Goal: Task Accomplishment & Management: Use online tool/utility

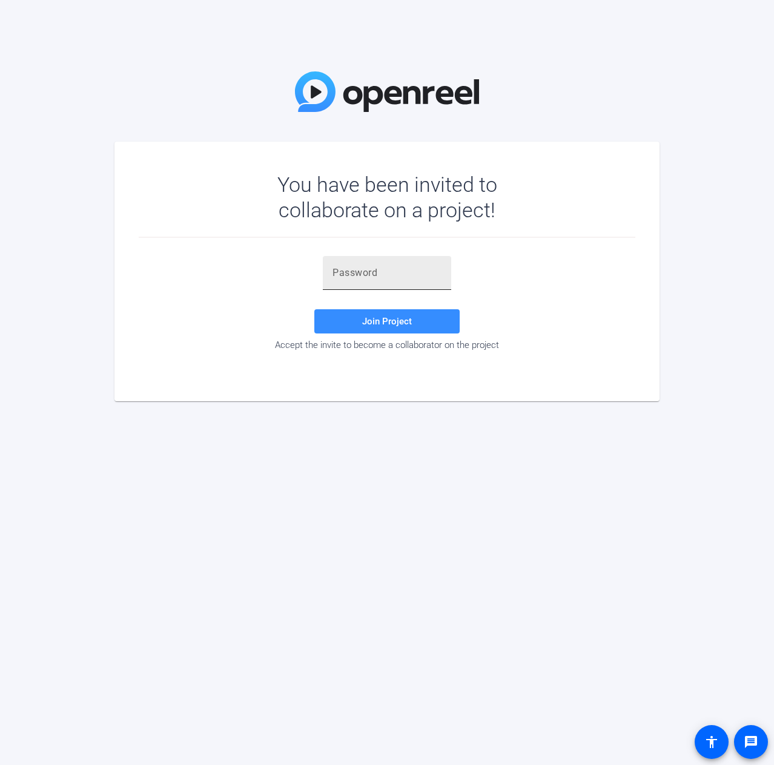
drag, startPoint x: 344, startPoint y: 254, endPoint x: 360, endPoint y: 269, distance: 22.7
click at [344, 254] on div "Join Project Accept the invite to become a collaborator on the project" at bounding box center [387, 304] width 497 height 133
click at [361, 269] on input "text" at bounding box center [386, 273] width 109 height 15
paste input "Rj~6.Y"
type input "Rj~6.Y"
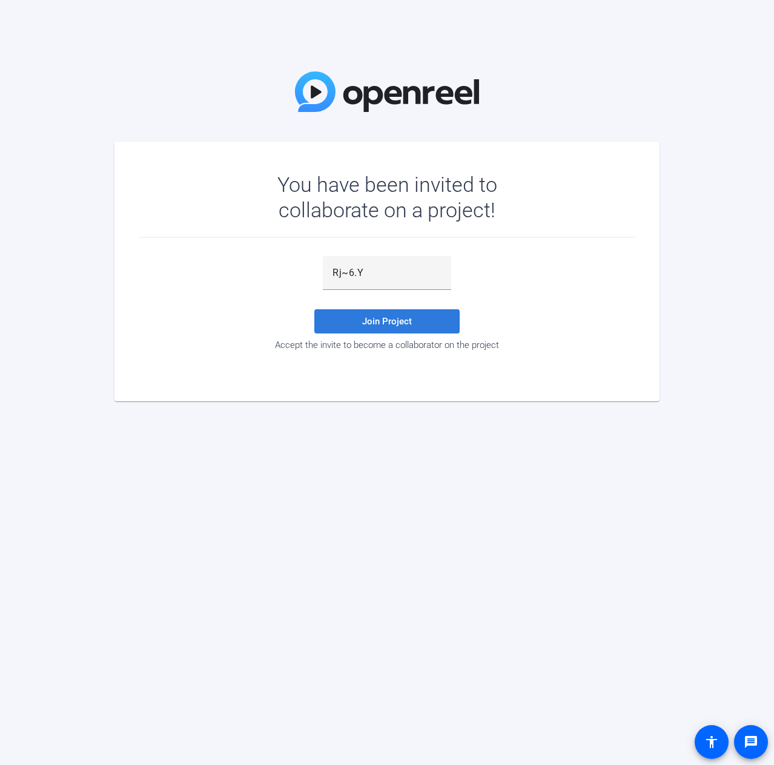
click at [359, 322] on span at bounding box center [386, 321] width 145 height 29
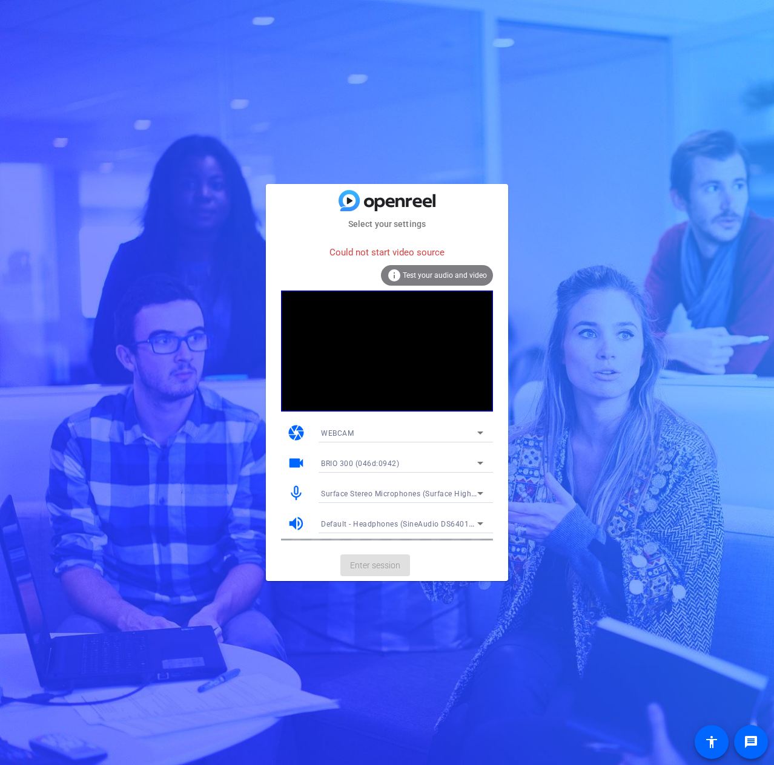
click at [342, 290] on div "Could not start video source info Test your audio and video" at bounding box center [387, 265] width 212 height 51
click at [359, 431] on div "WEBCAM" at bounding box center [399, 433] width 156 height 15
click at [356, 477] on mat-option "DESKTOP" at bounding box center [402, 476] width 182 height 19
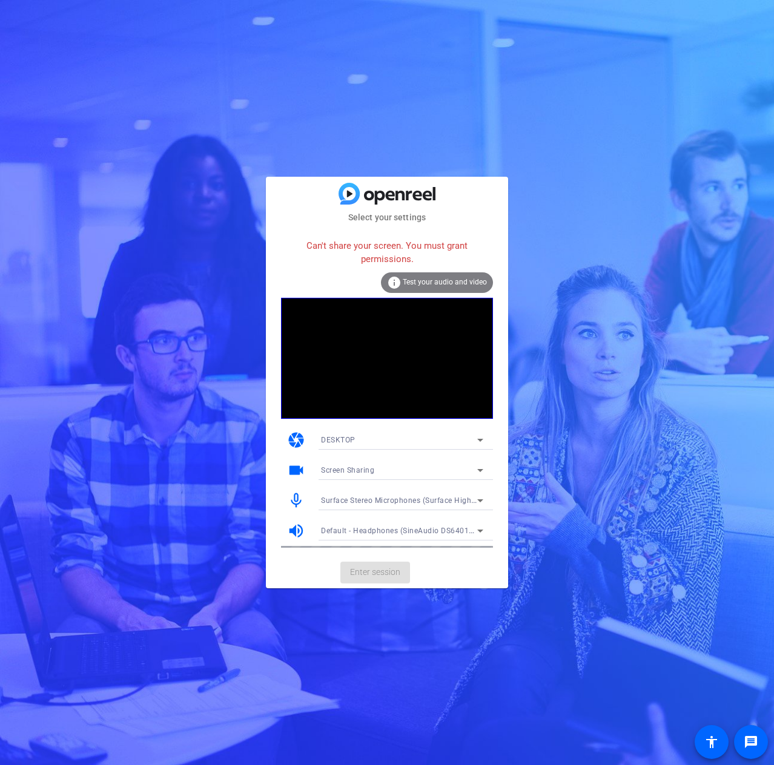
click at [384, 473] on div "Screen Sharing" at bounding box center [399, 470] width 156 height 15
click at [380, 451] on div at bounding box center [387, 382] width 774 height 765
click at [380, 443] on div "DESKTOP" at bounding box center [399, 439] width 156 height 15
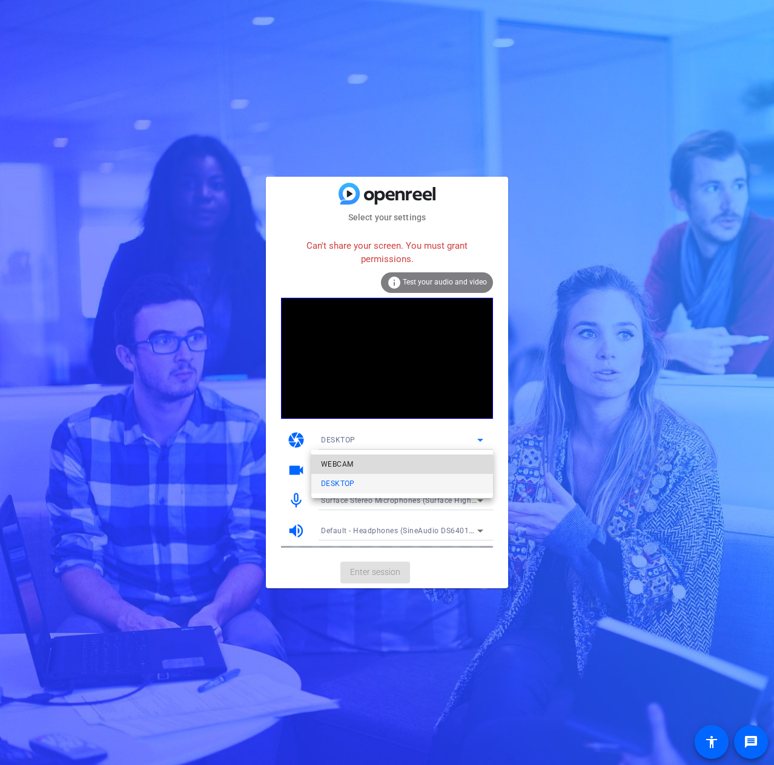
click at [375, 456] on mat-option "WEBCAM" at bounding box center [402, 464] width 182 height 19
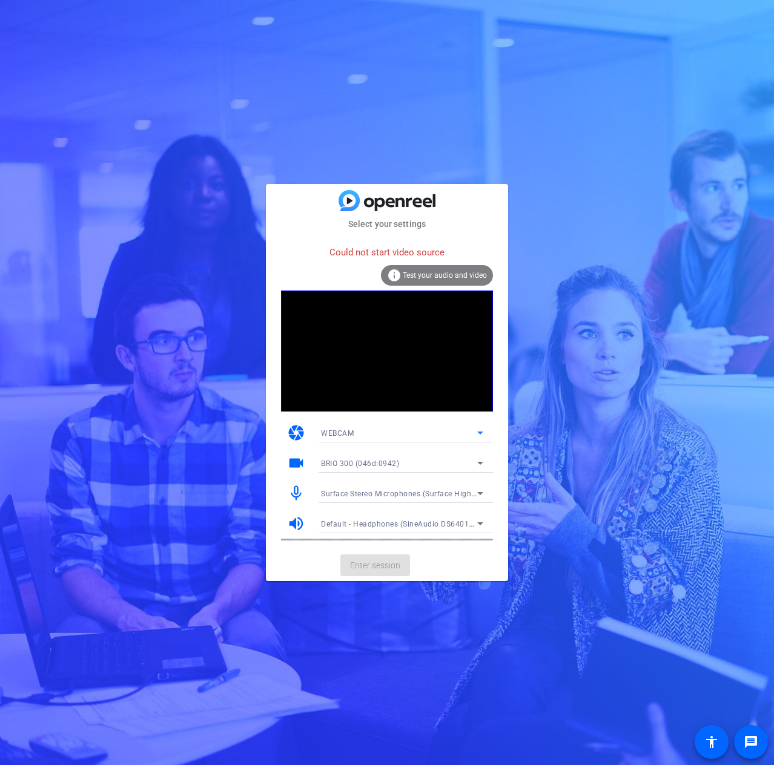
click at [375, 456] on div "BRIO 300 (046d:0942)" at bounding box center [399, 463] width 156 height 15
click at [392, 511] on span "Surface Camera Front (045e:0990)" at bounding box center [381, 507] width 121 height 15
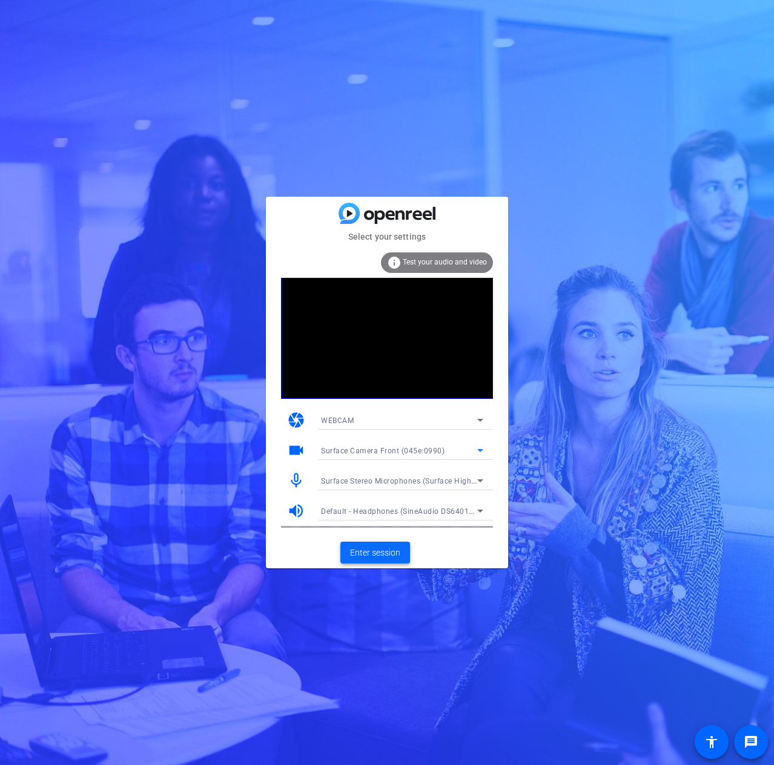
click at [384, 558] on span "Enter session" at bounding box center [375, 553] width 50 height 13
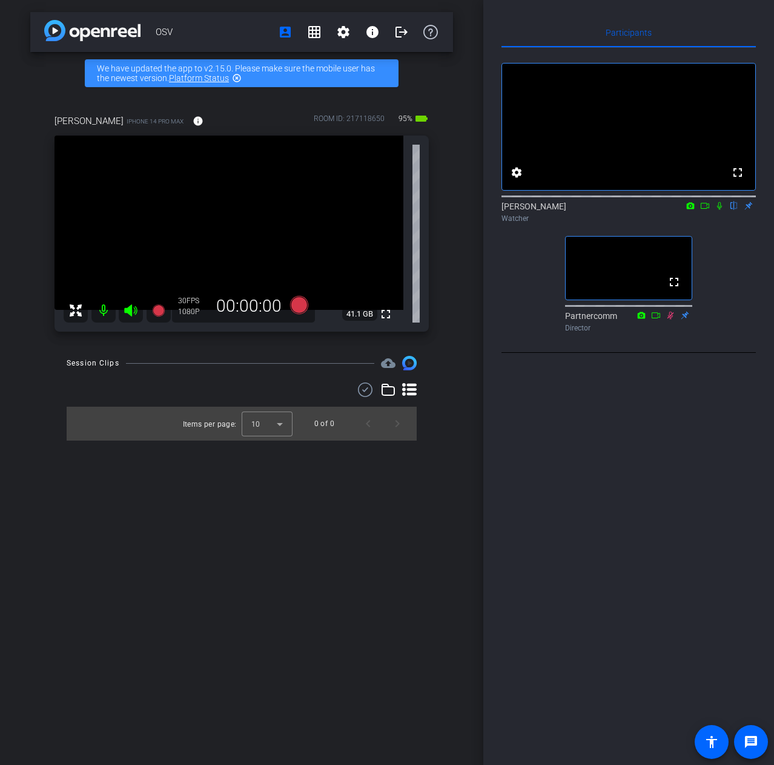
click at [718, 211] on mat-icon at bounding box center [719, 205] width 15 height 11
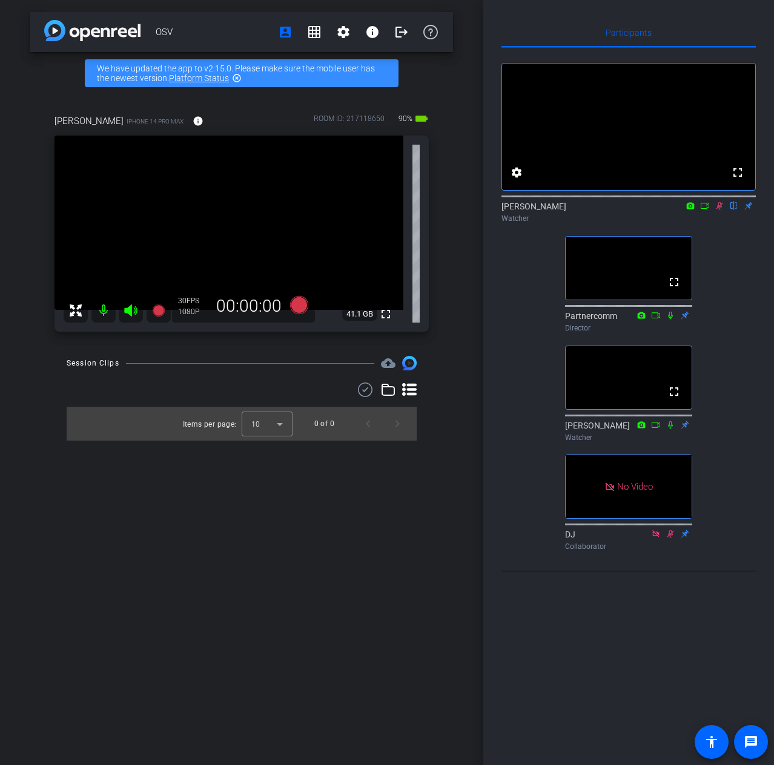
drag, startPoint x: 722, startPoint y: 223, endPoint x: 770, endPoint y: 414, distance: 196.5
click at [722, 210] on icon at bounding box center [720, 206] width 10 height 8
click at [746, 435] on div "fullscreen settings [PERSON_NAME] flip Watcher fullscreen Partnercomm Director …" at bounding box center [628, 302] width 254 height 508
click at [733, 501] on div "fullscreen settings [PERSON_NAME] flip Watcher fullscreen Partnercomm Director …" at bounding box center [628, 302] width 254 height 508
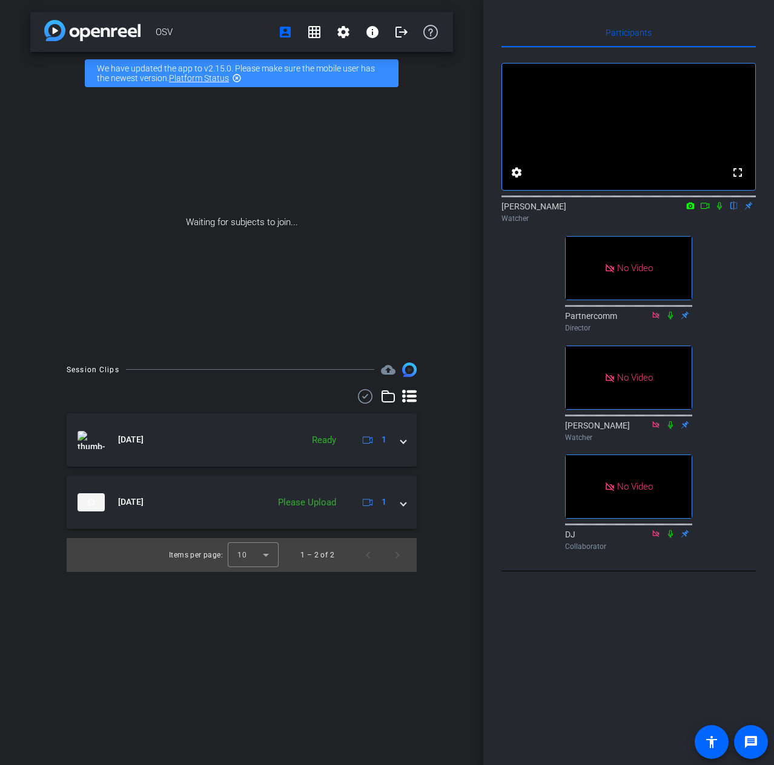
click at [672, 320] on icon at bounding box center [671, 315] width 10 height 8
click at [720, 210] on icon at bounding box center [719, 206] width 5 height 8
click at [670, 429] on icon at bounding box center [671, 425] width 10 height 8
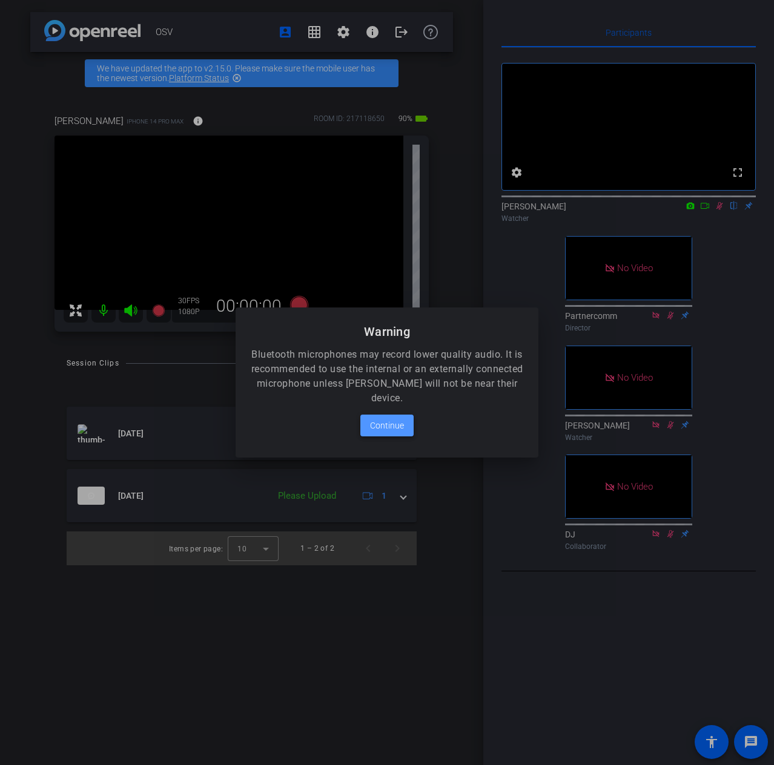
click at [398, 421] on span "Continue" at bounding box center [387, 425] width 34 height 15
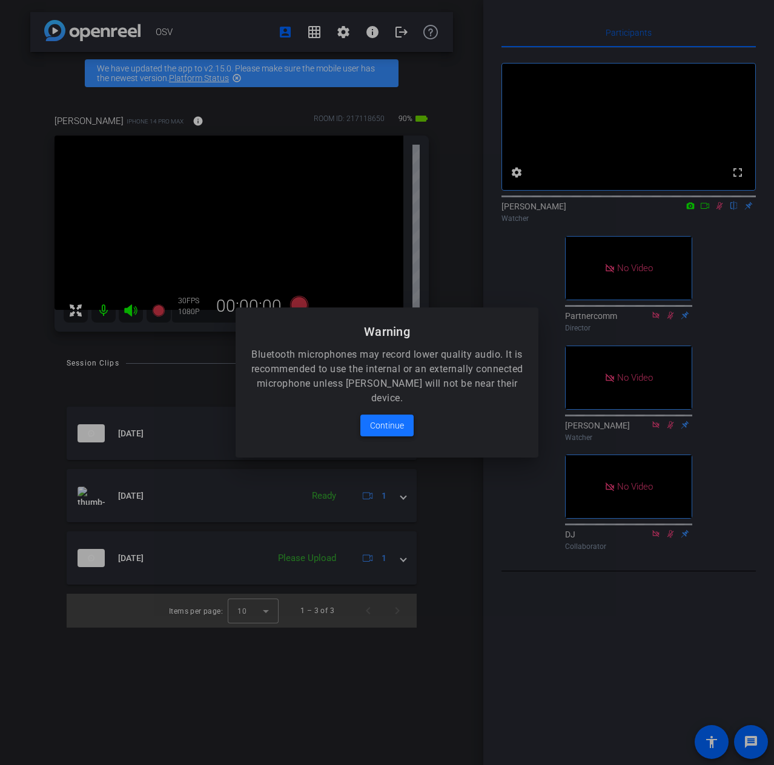
click at [408, 429] on span at bounding box center [386, 425] width 53 height 29
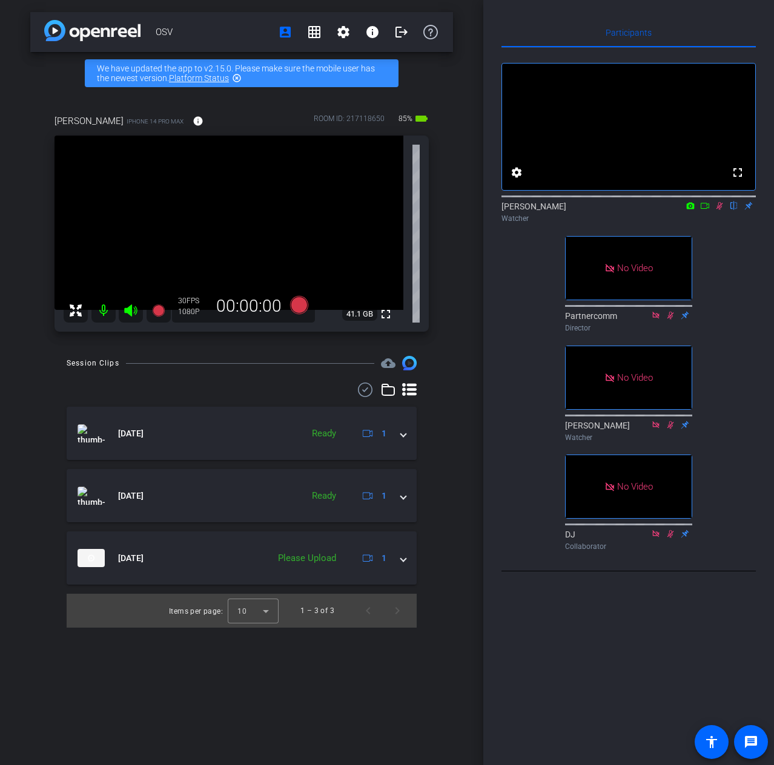
click at [480, 317] on div "OSV account_box grid_on settings info logout We have updated the app to v2.15.0…" at bounding box center [241, 382] width 483 height 765
click at [472, 310] on div "OSV account_box grid_on settings info logout We have updated the app to v2.15.0…" at bounding box center [241, 382] width 483 height 765
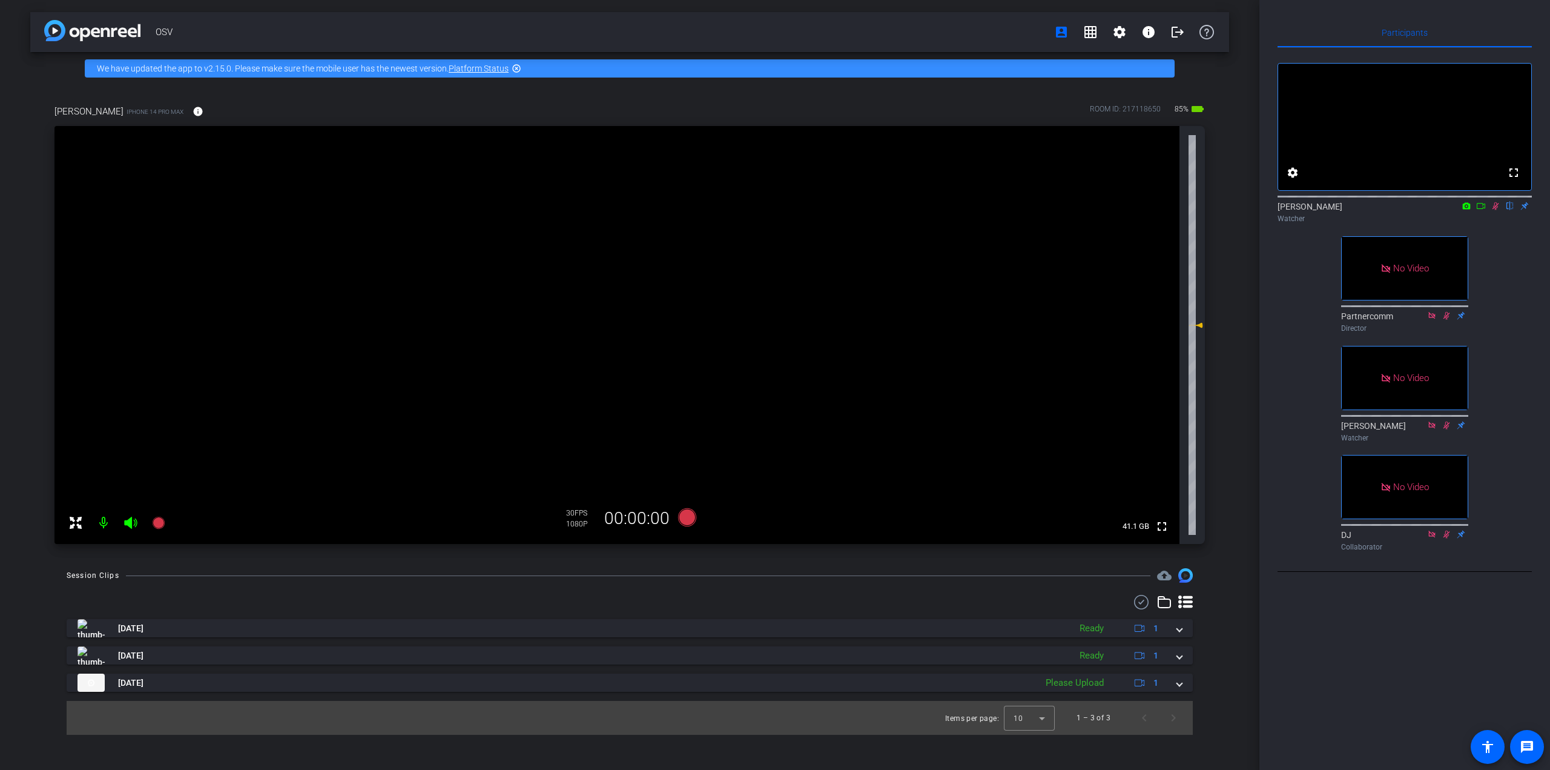
click at [127, 523] on div at bounding box center [117, 523] width 107 height 24
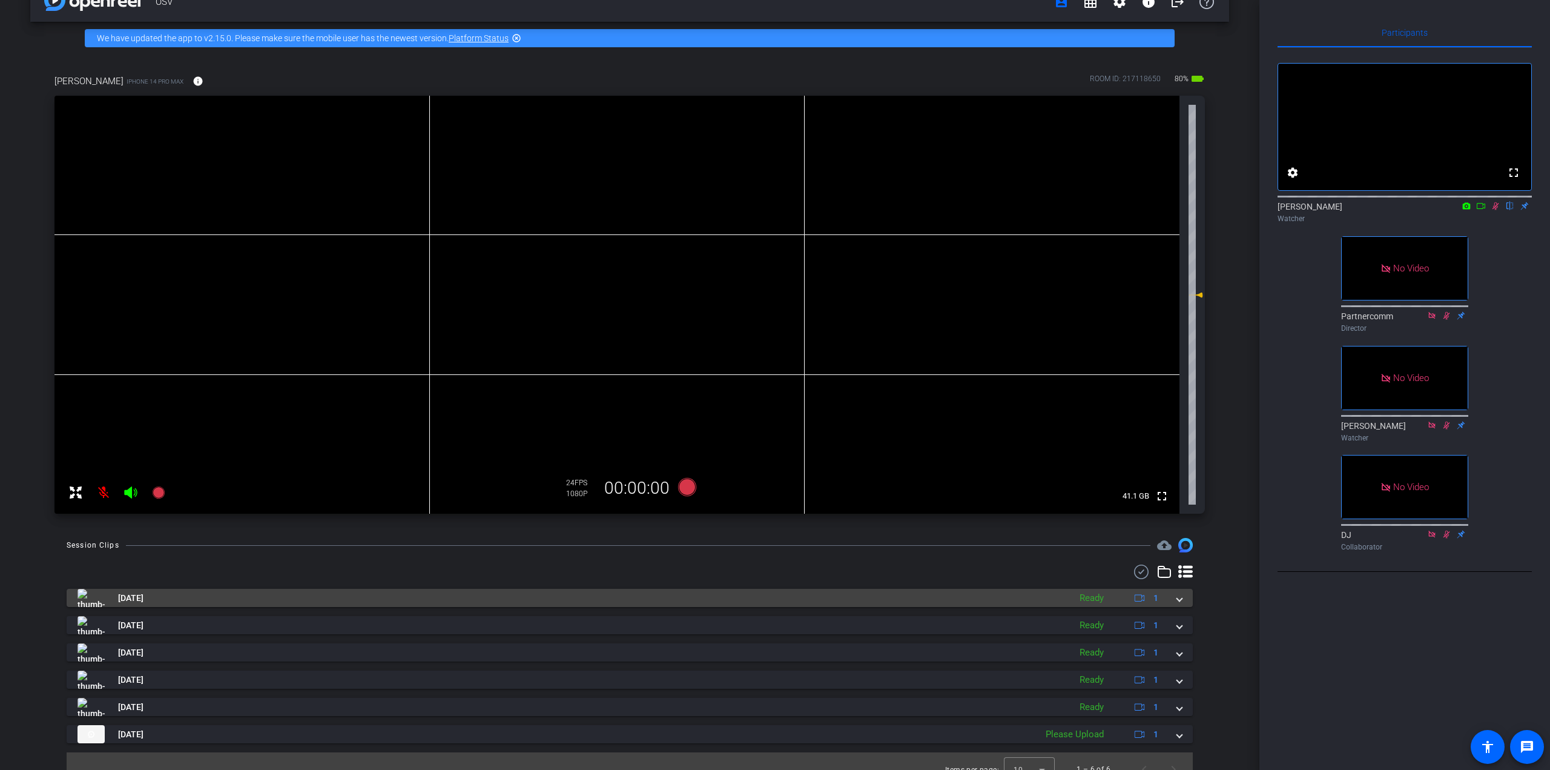
scroll to position [46, 0]
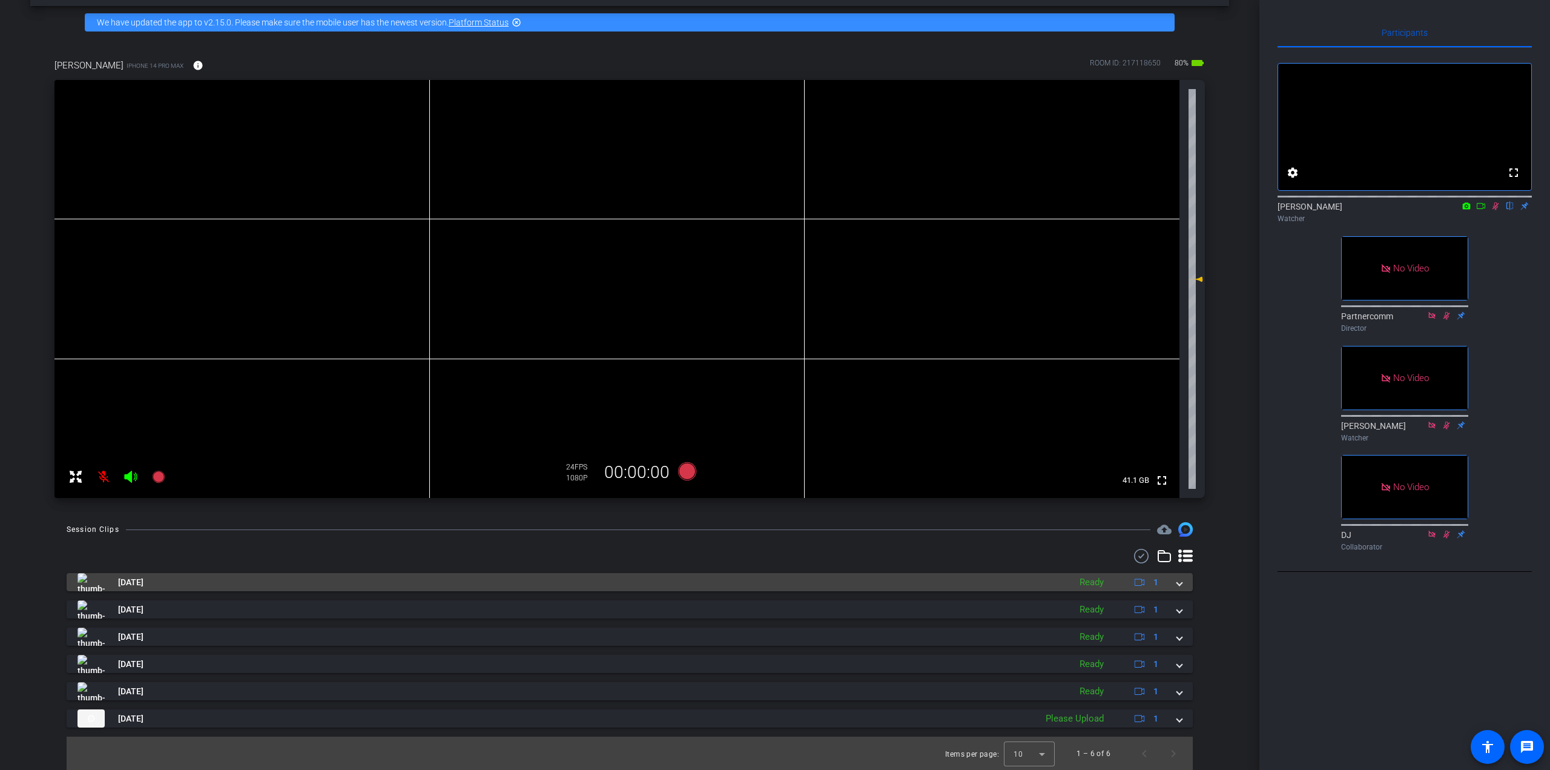
click at [773, 583] on div "[DATE] Ready 1" at bounding box center [628, 582] width 1100 height 18
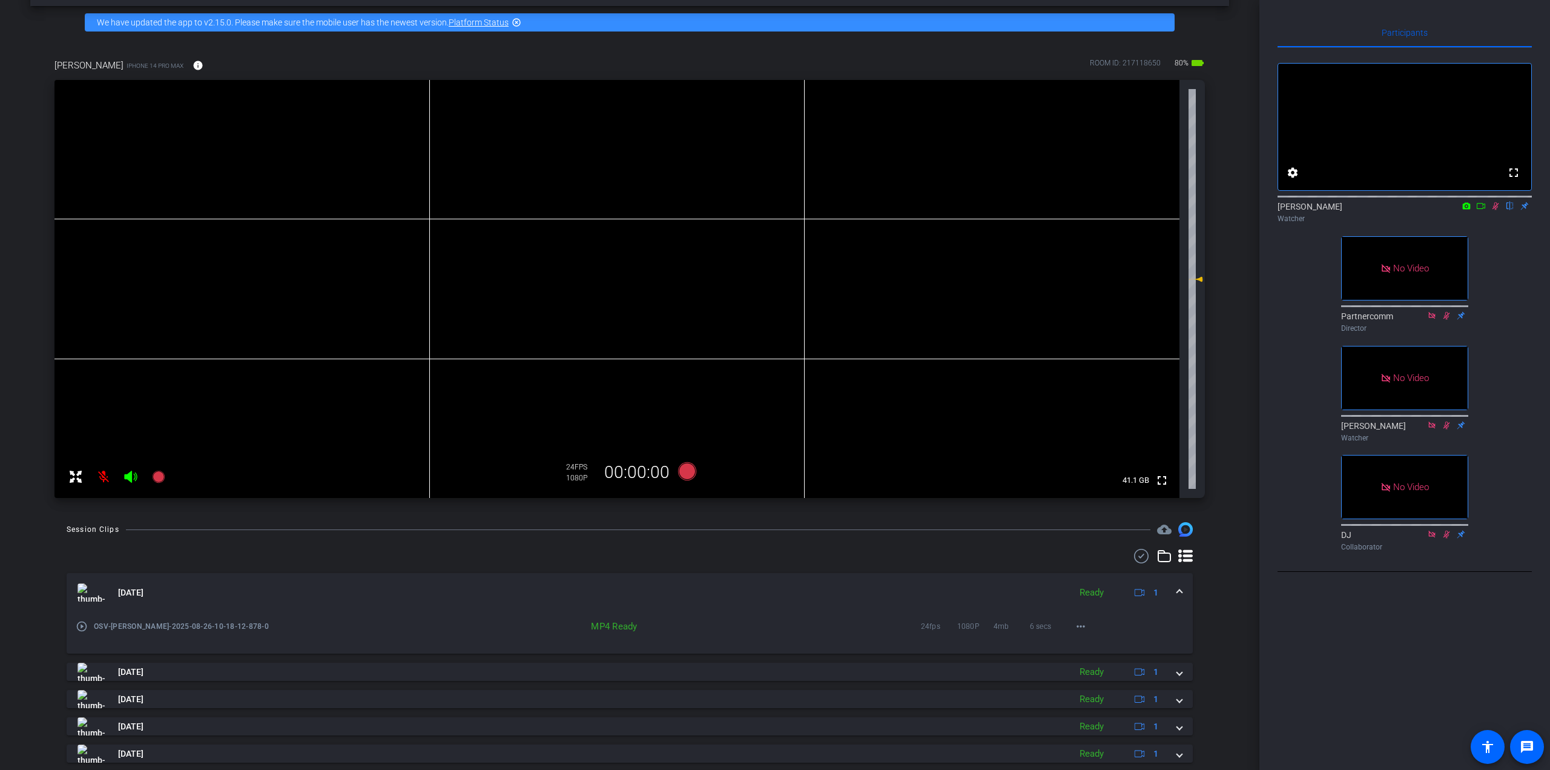
click at [773, 591] on span at bounding box center [1179, 592] width 5 height 13
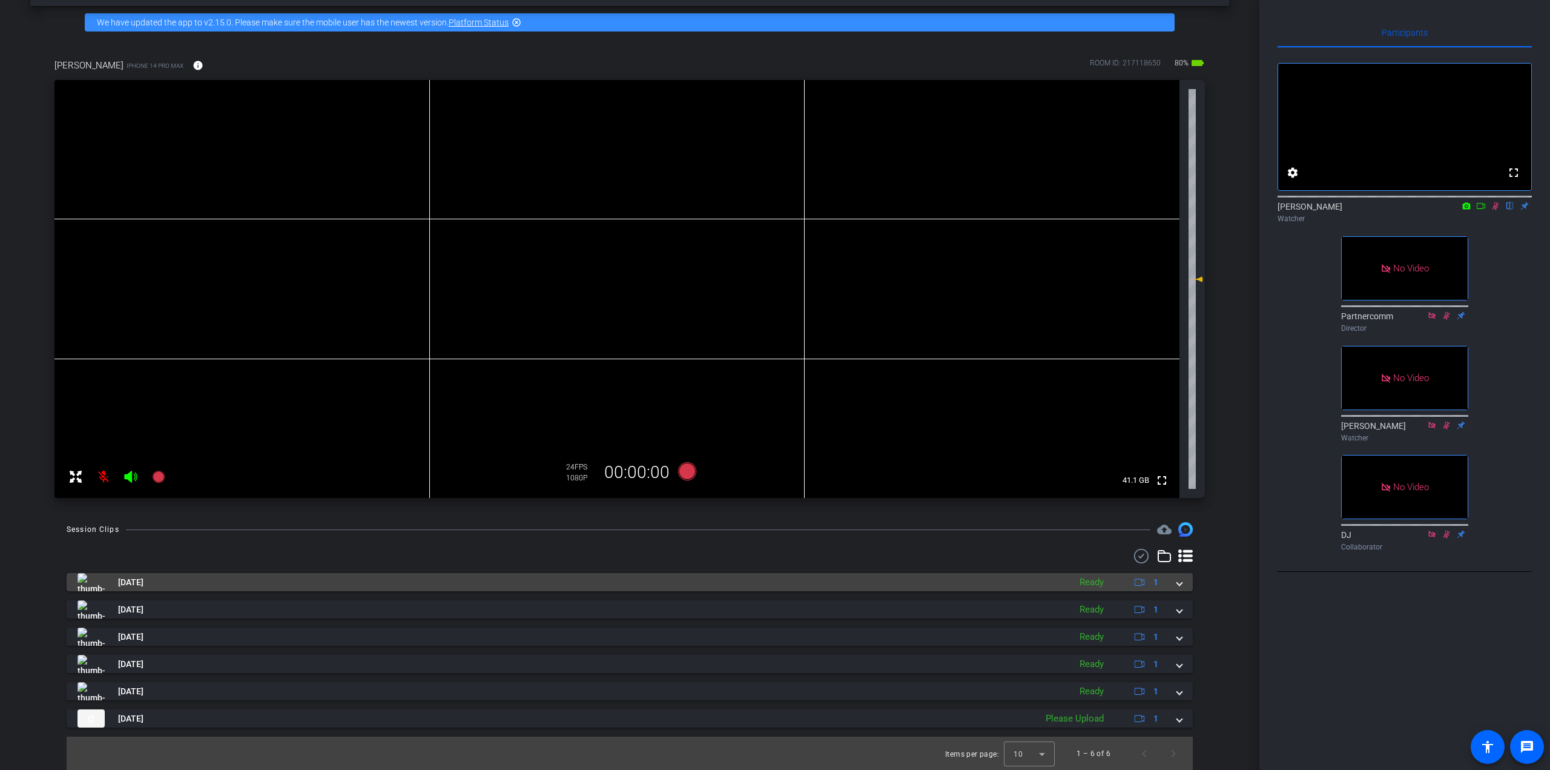
click at [773, 585] on mat-expansion-panel-header "[DATE] Ready 1" at bounding box center [630, 582] width 1126 height 18
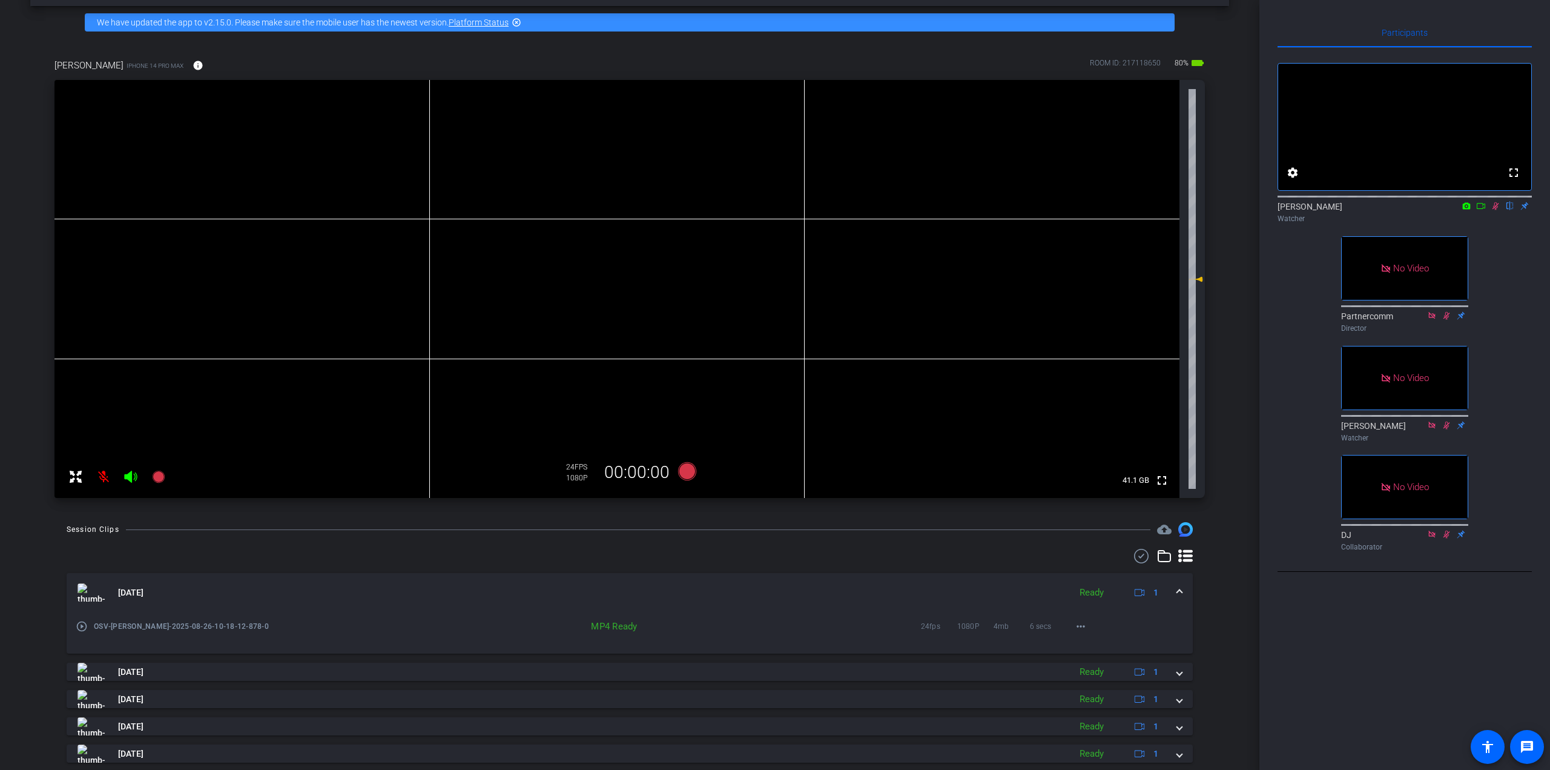
click at [773, 589] on span at bounding box center [1179, 592] width 5 height 13
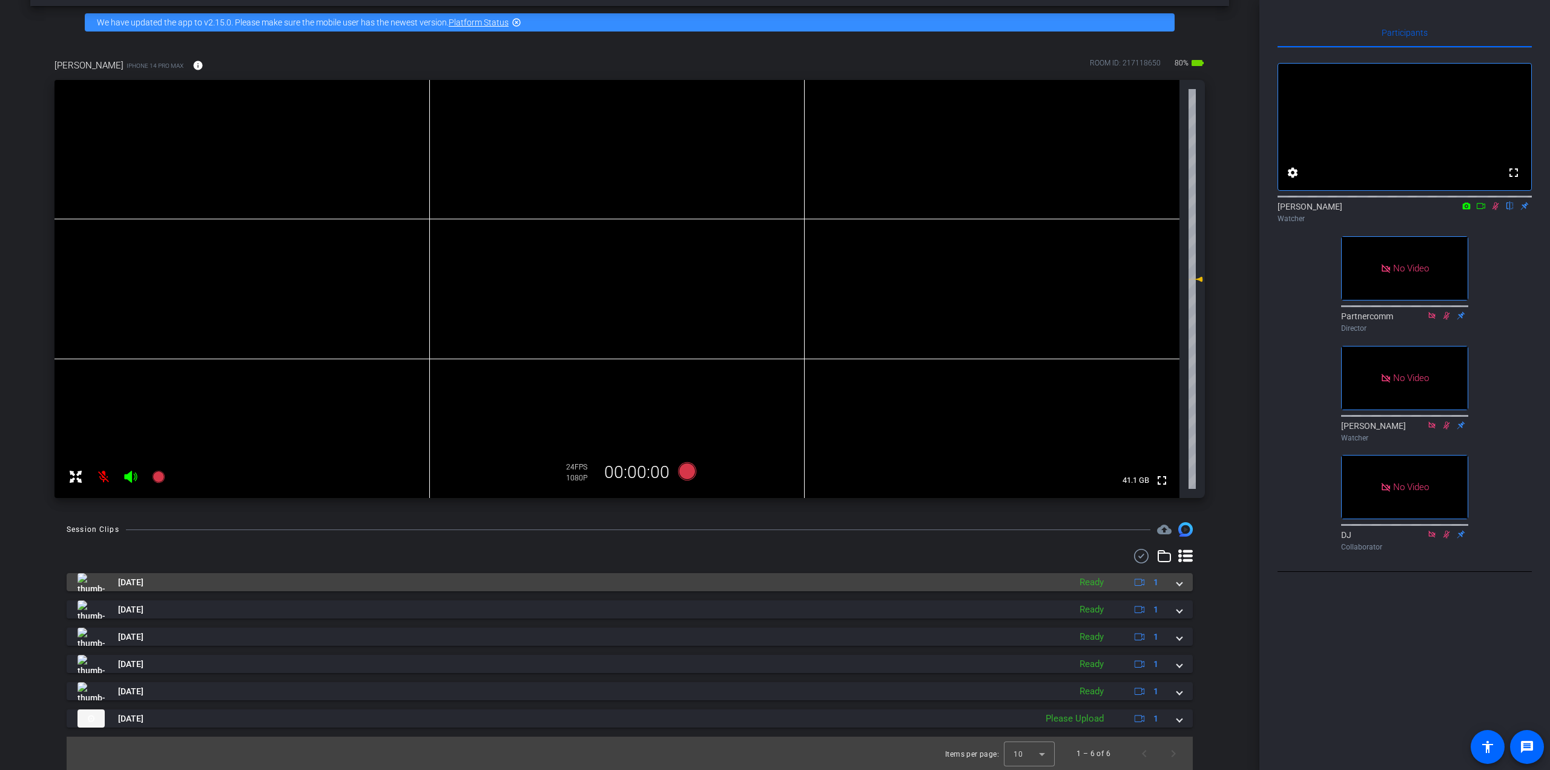
click at [773, 582] on span at bounding box center [1179, 582] width 5 height 13
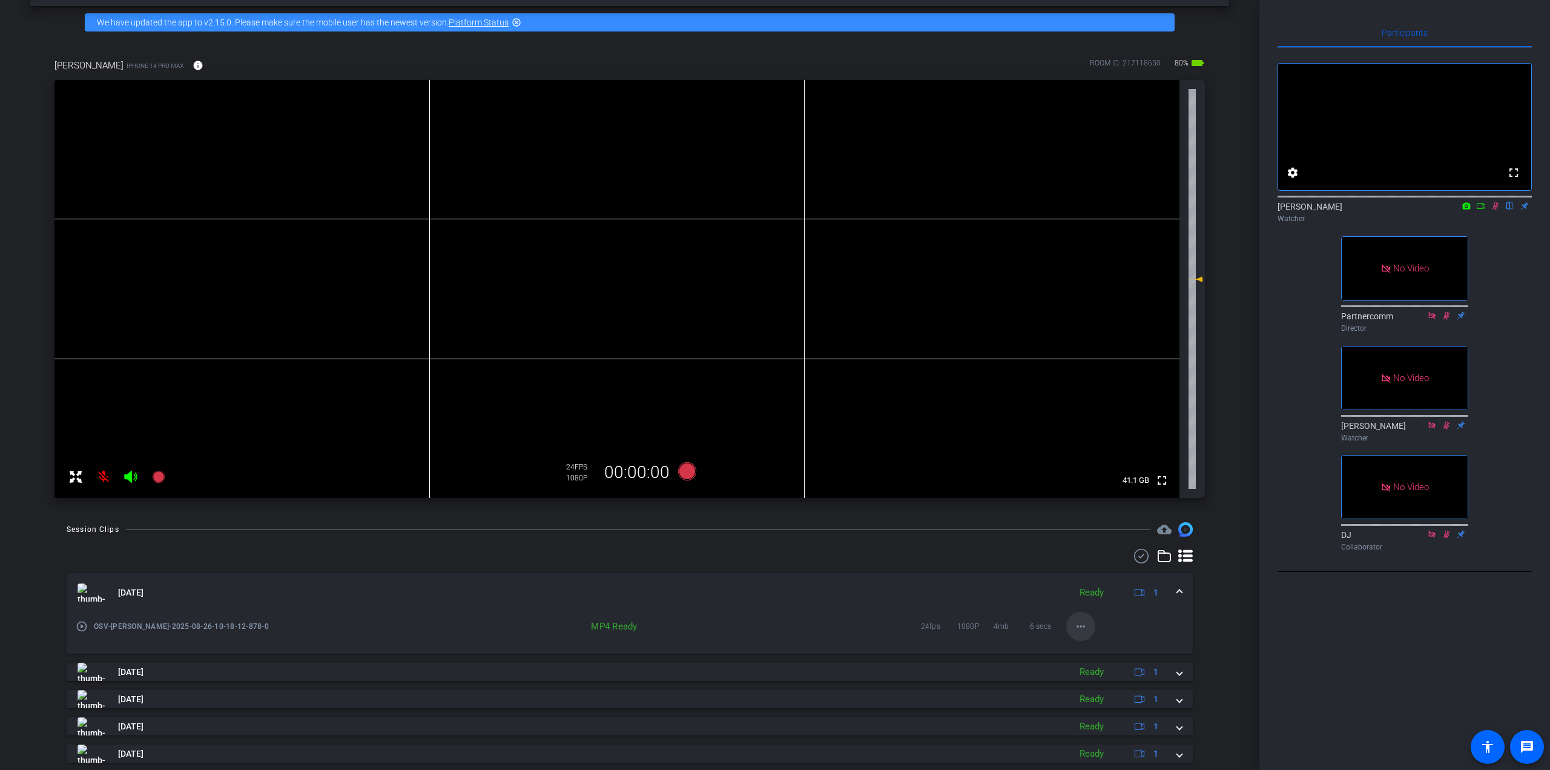
click at [773, 623] on span at bounding box center [1080, 626] width 29 height 29
click at [773, 557] on div at bounding box center [775, 385] width 1550 height 770
click at [773, 623] on span at bounding box center [1080, 626] width 29 height 29
click at [773, 566] on div at bounding box center [775, 385] width 1550 height 770
click at [773, 527] on div "Session Clips cloud_upload [DATE] Ready 1 play_circle_outline OSV-[PERSON_NAME]…" at bounding box center [629, 677] width 1199 height 311
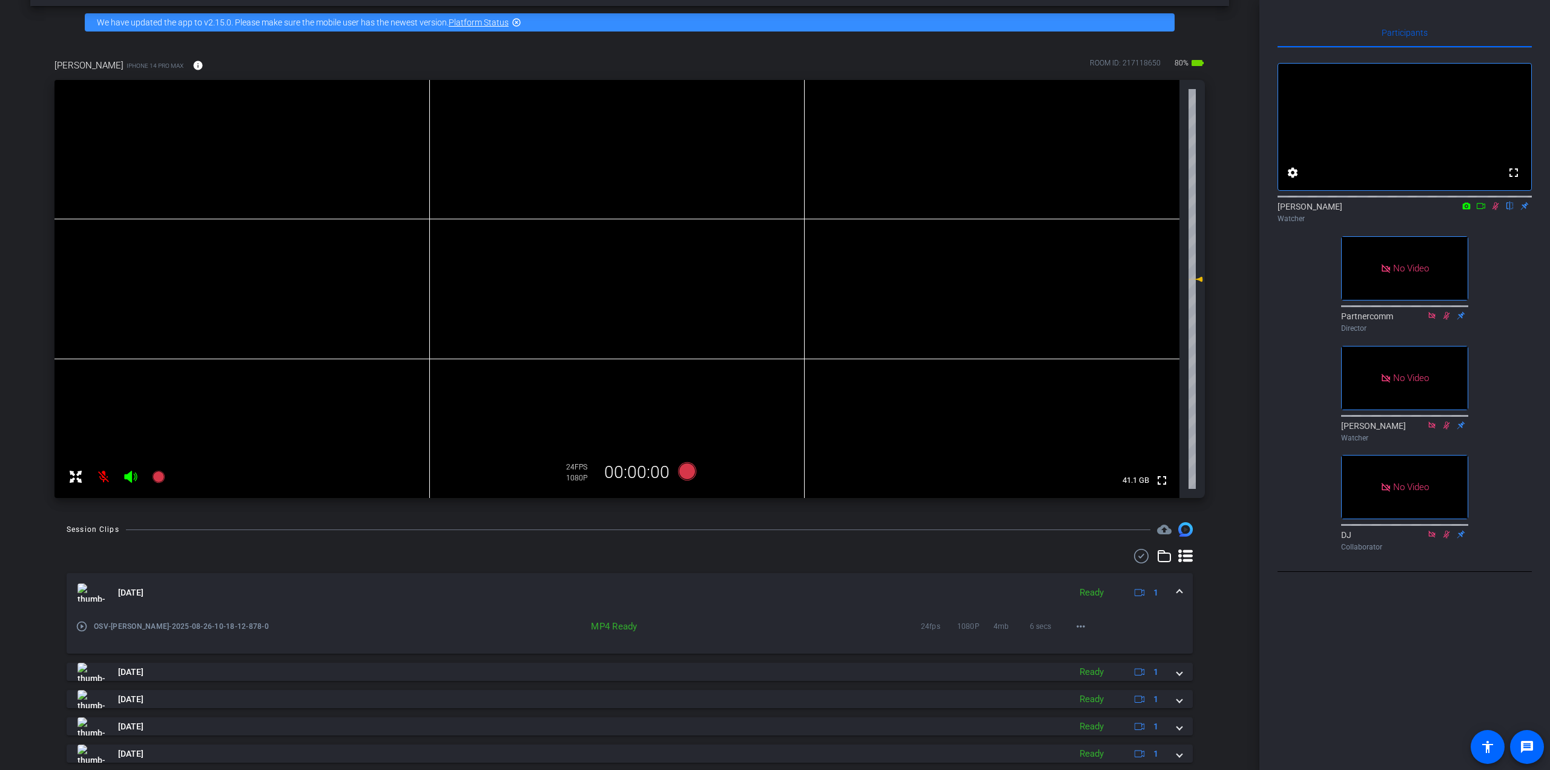
click at [773, 589] on mat-expansion-panel-header "[DATE] Ready 1" at bounding box center [630, 592] width 1126 height 39
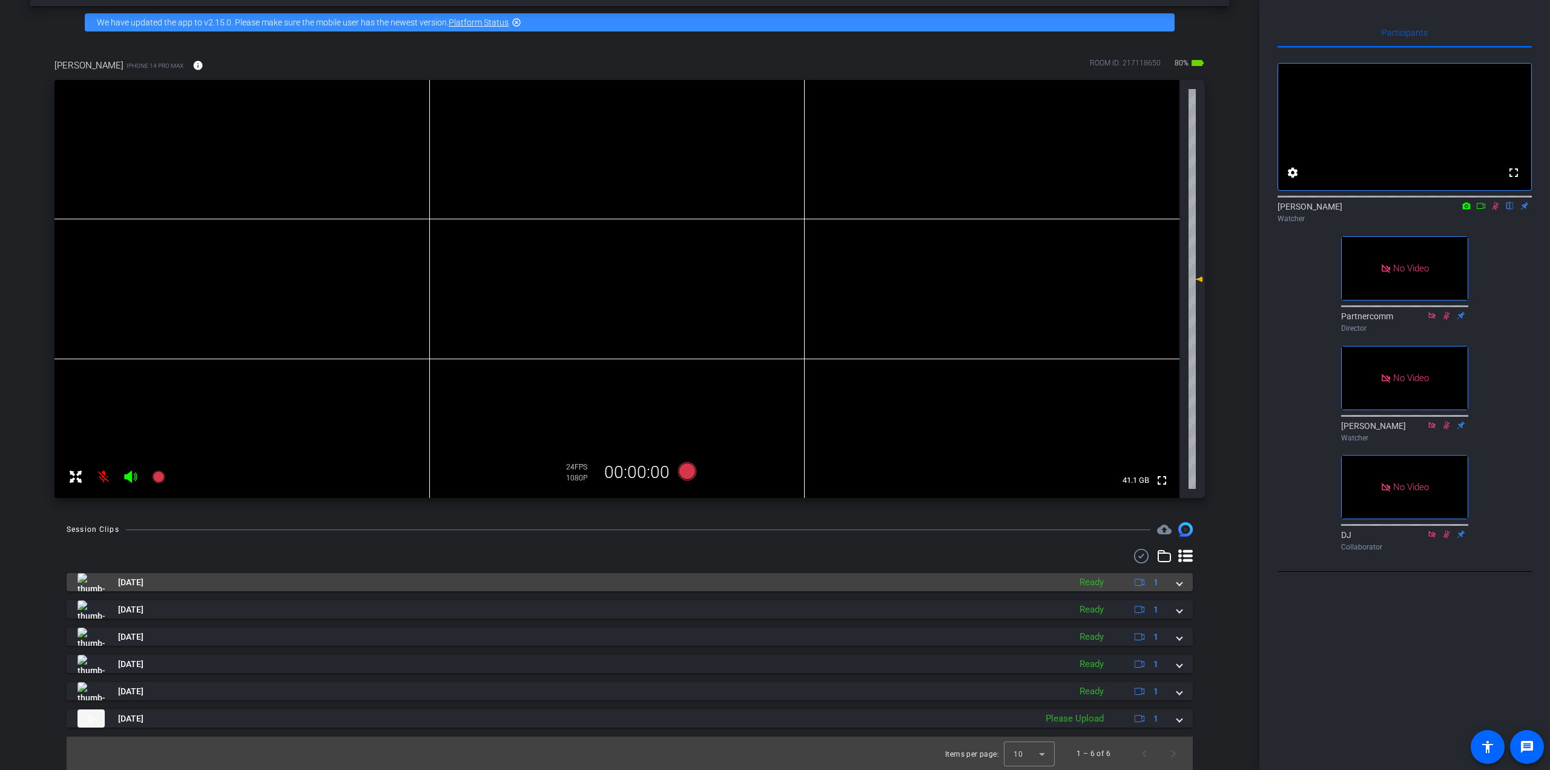
click at [773, 585] on div "[DATE] Ready 1" at bounding box center [628, 582] width 1100 height 18
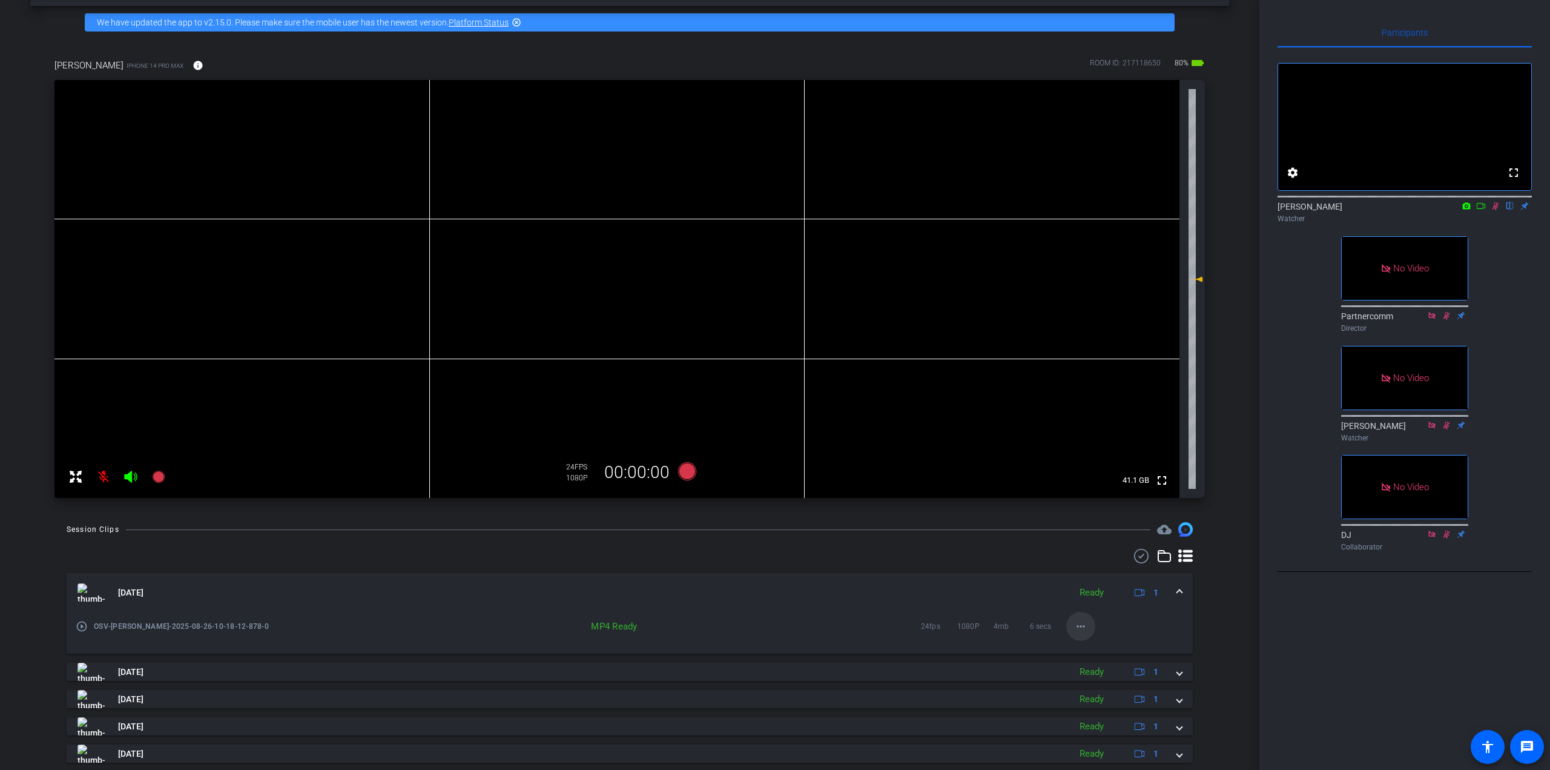
click at [773, 625] on mat-icon "more_horiz" at bounding box center [1081, 626] width 15 height 15
click at [773, 589] on div at bounding box center [775, 385] width 1550 height 770
click at [773, 590] on div "[DATE] Ready 1" at bounding box center [628, 592] width 1100 height 18
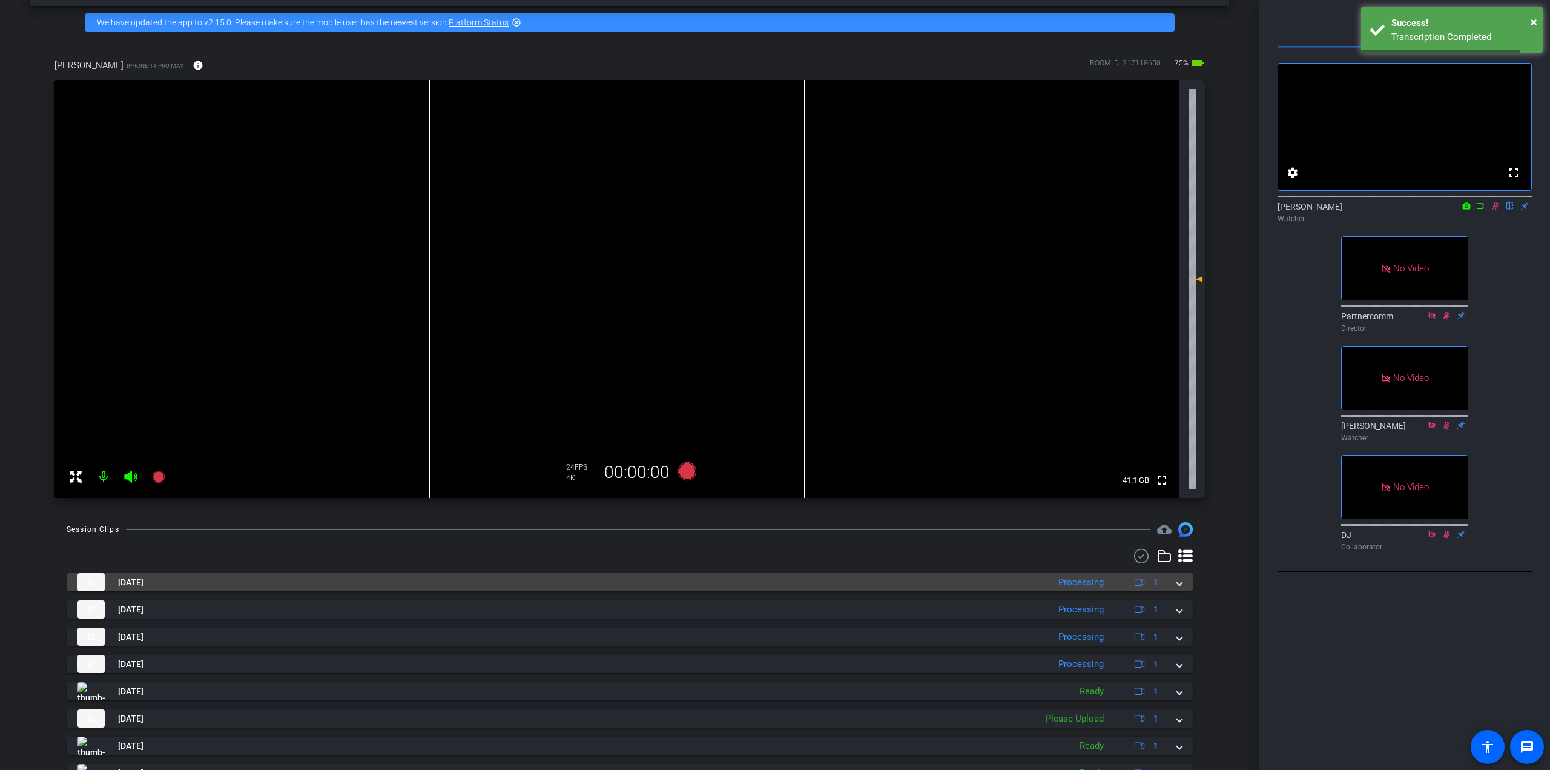
click at [773, 586] on span at bounding box center [1179, 582] width 5 height 13
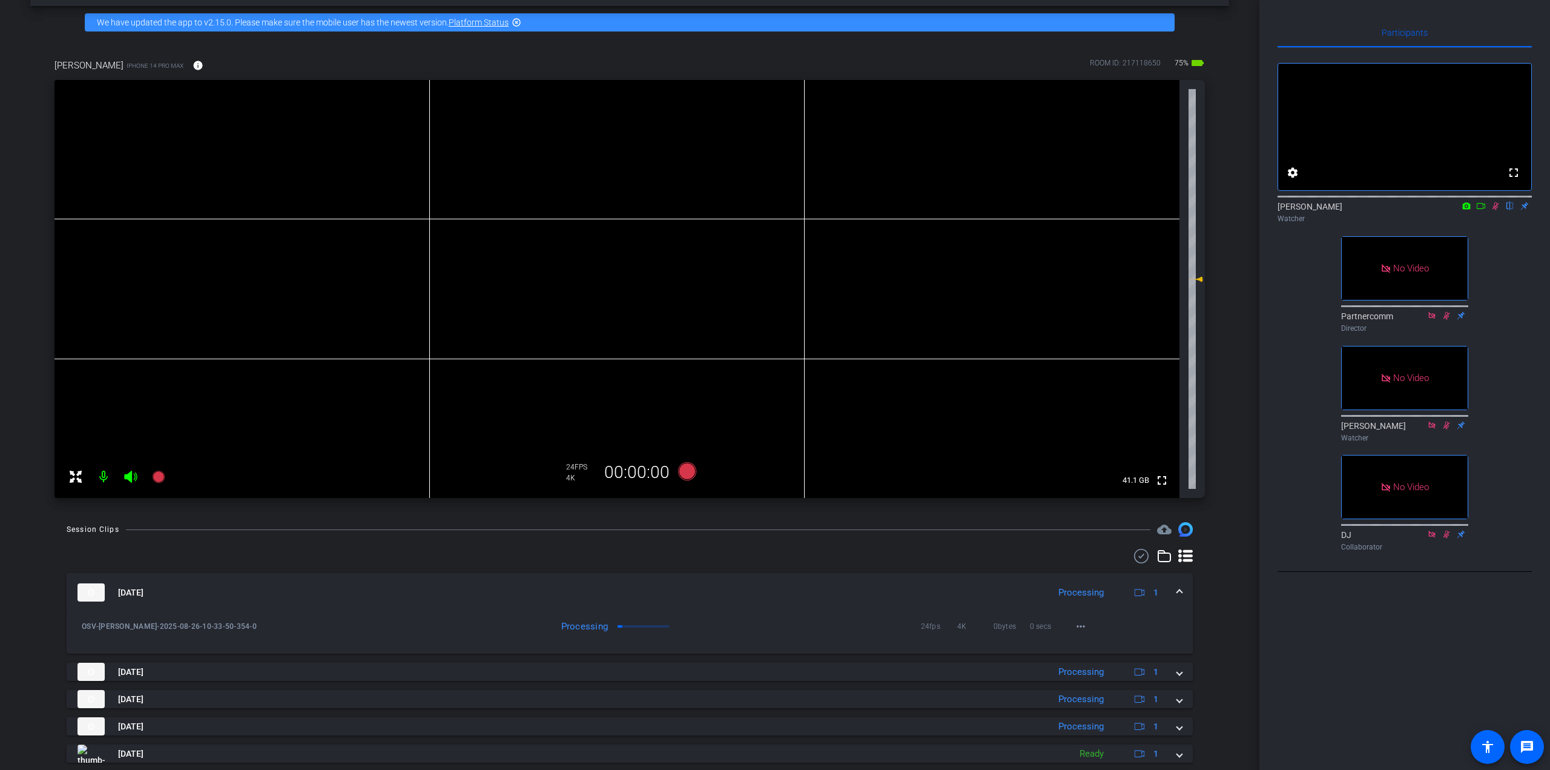
click at [773, 592] on span at bounding box center [1179, 592] width 5 height 13
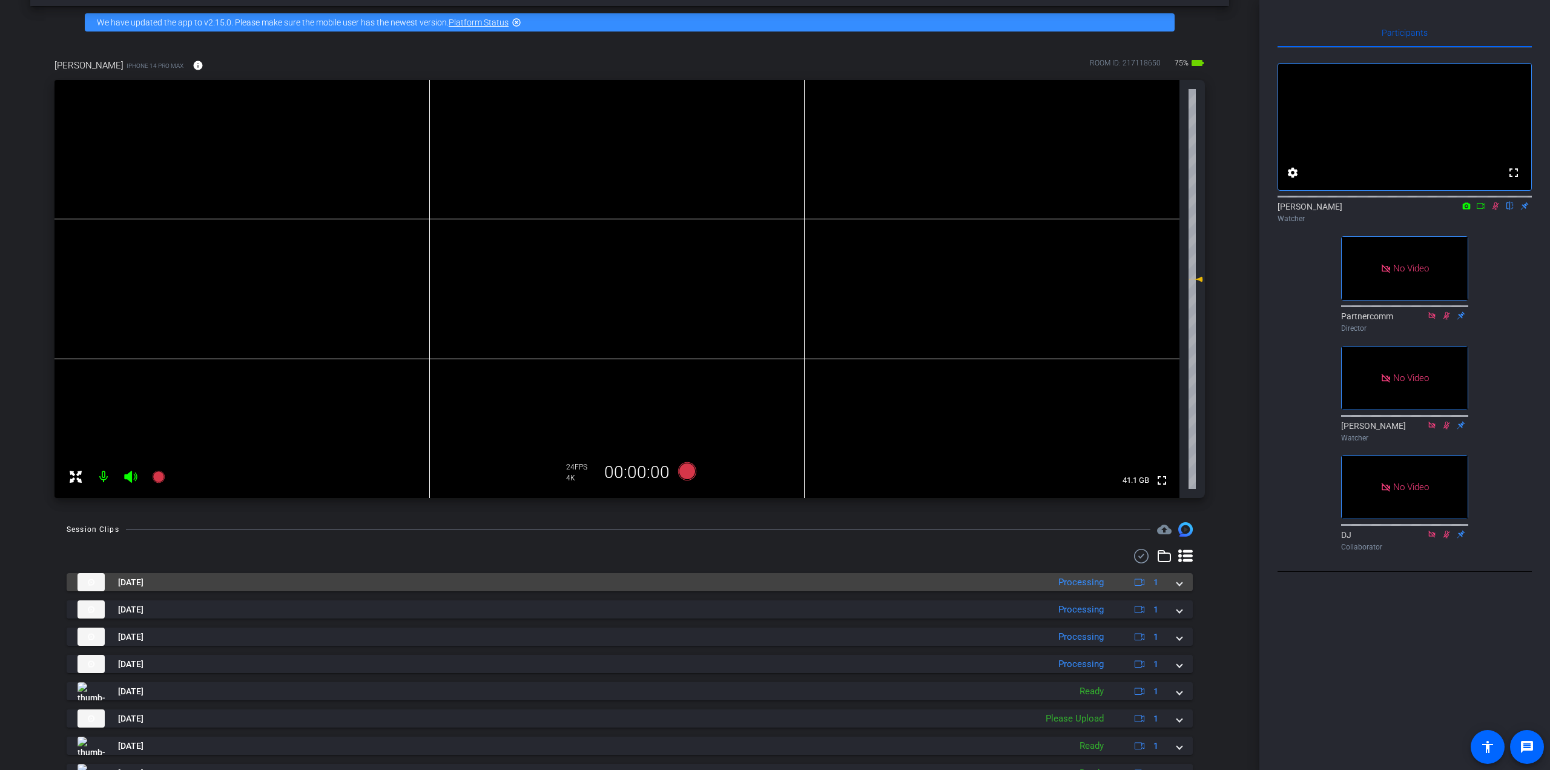
click at [773, 583] on span at bounding box center [1179, 582] width 5 height 13
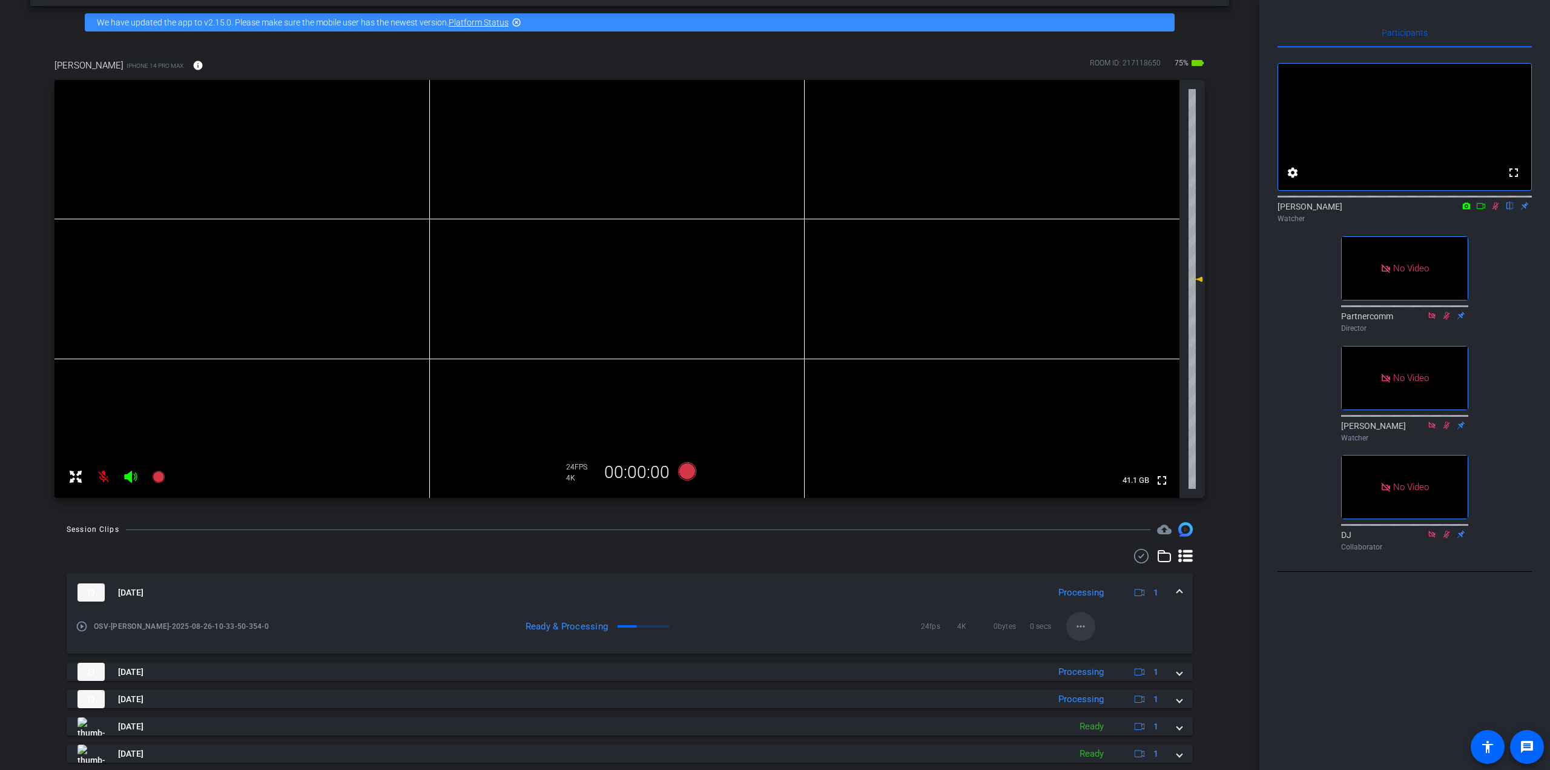
click at [773, 626] on mat-icon "more_horiz" at bounding box center [1081, 626] width 15 height 15
click at [773, 653] on span "Download Original" at bounding box center [1106, 651] width 73 height 15
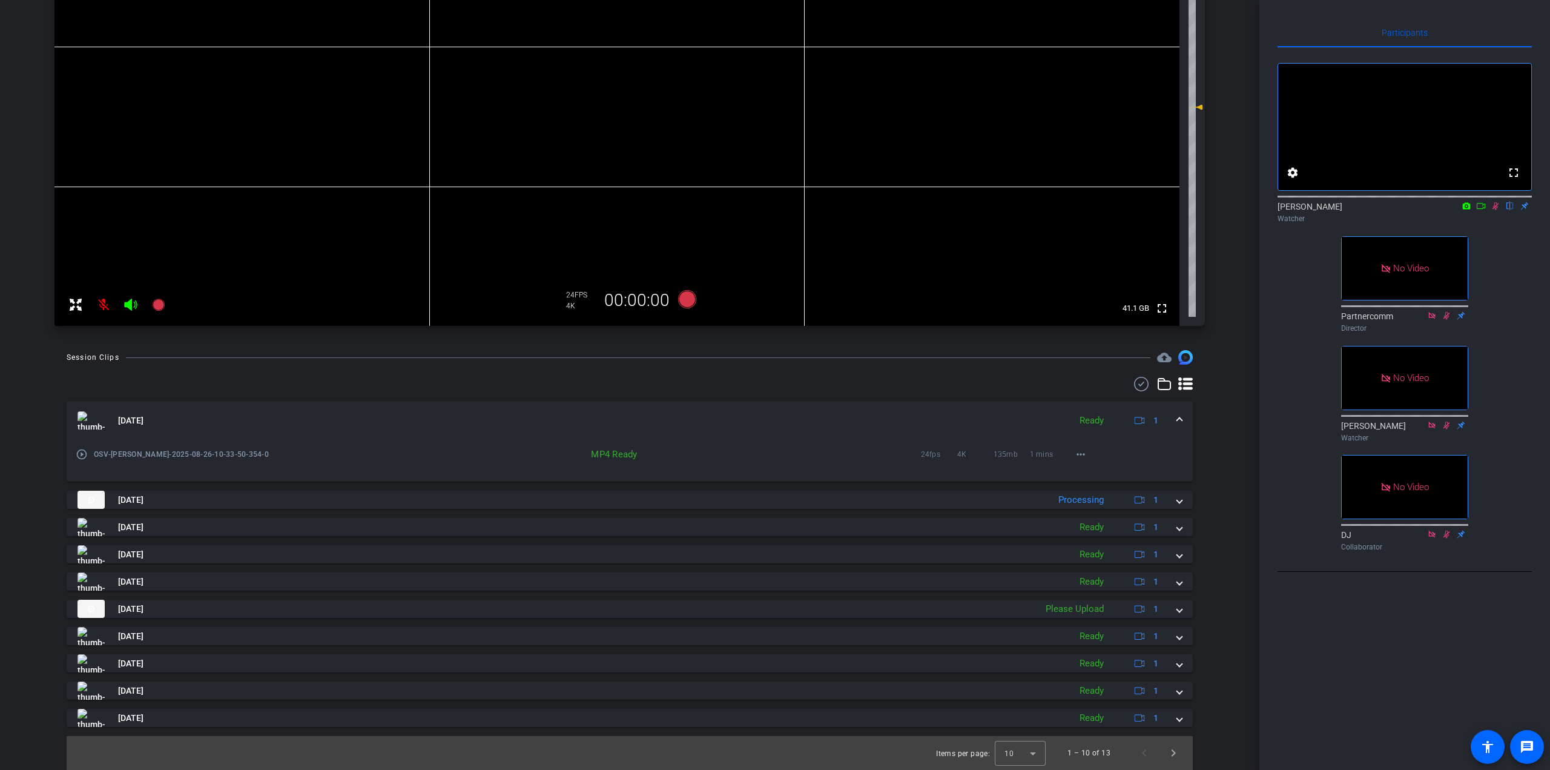
scroll to position [0, 0]
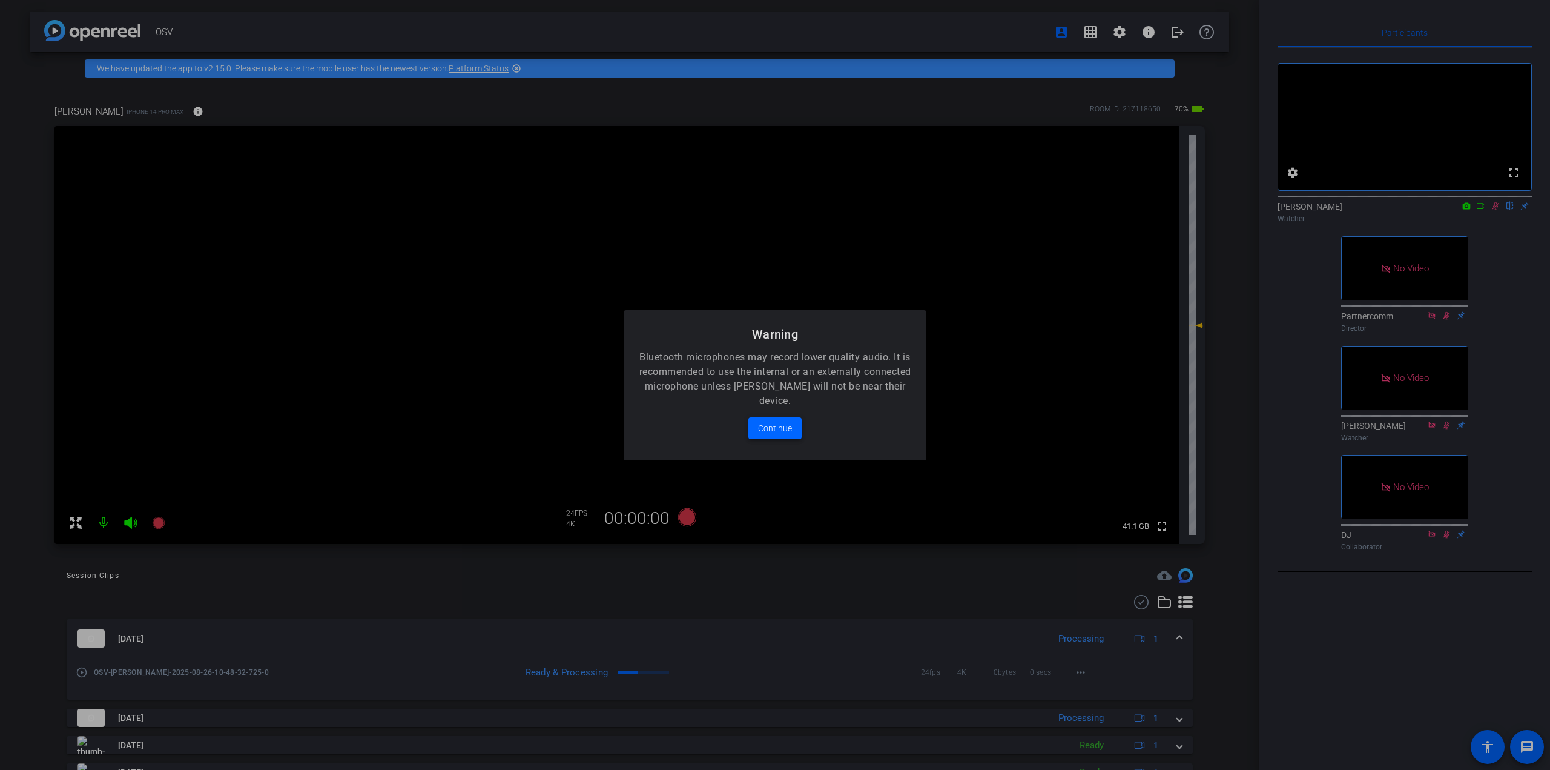
drag, startPoint x: 771, startPoint y: 417, endPoint x: 1166, endPoint y: 397, distance: 396.0
click at [771, 417] on span at bounding box center [775, 428] width 53 height 29
click at [768, 434] on span "Continue" at bounding box center [775, 428] width 34 height 15
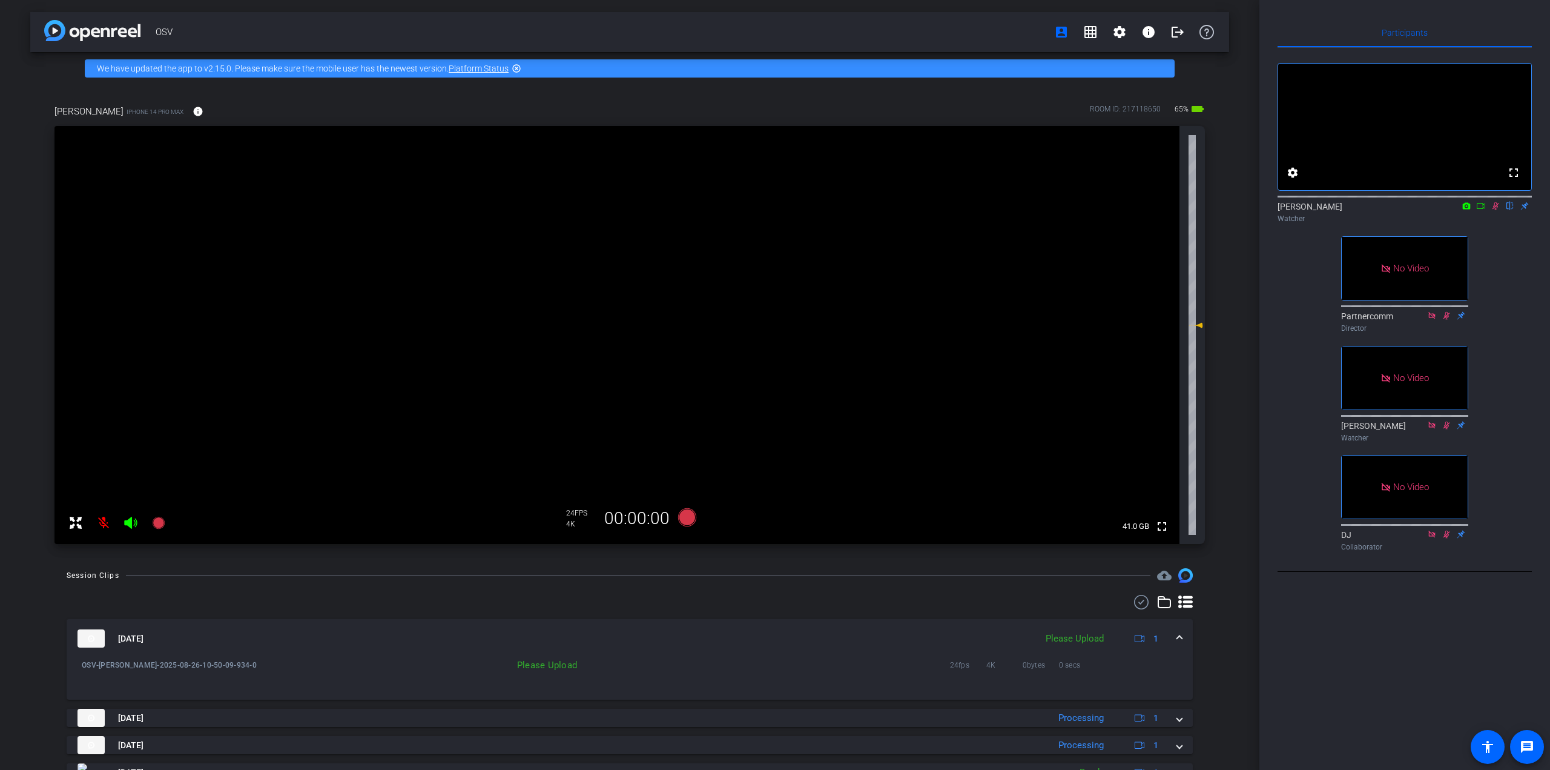
click at [773, 438] on div "[PERSON_NAME] iPhone 14 Pro Max info ROOM ID: 217118650 65% battery_std fullscr…" at bounding box center [629, 320] width 1199 height 471
